Goal: Information Seeking & Learning: Learn about a topic

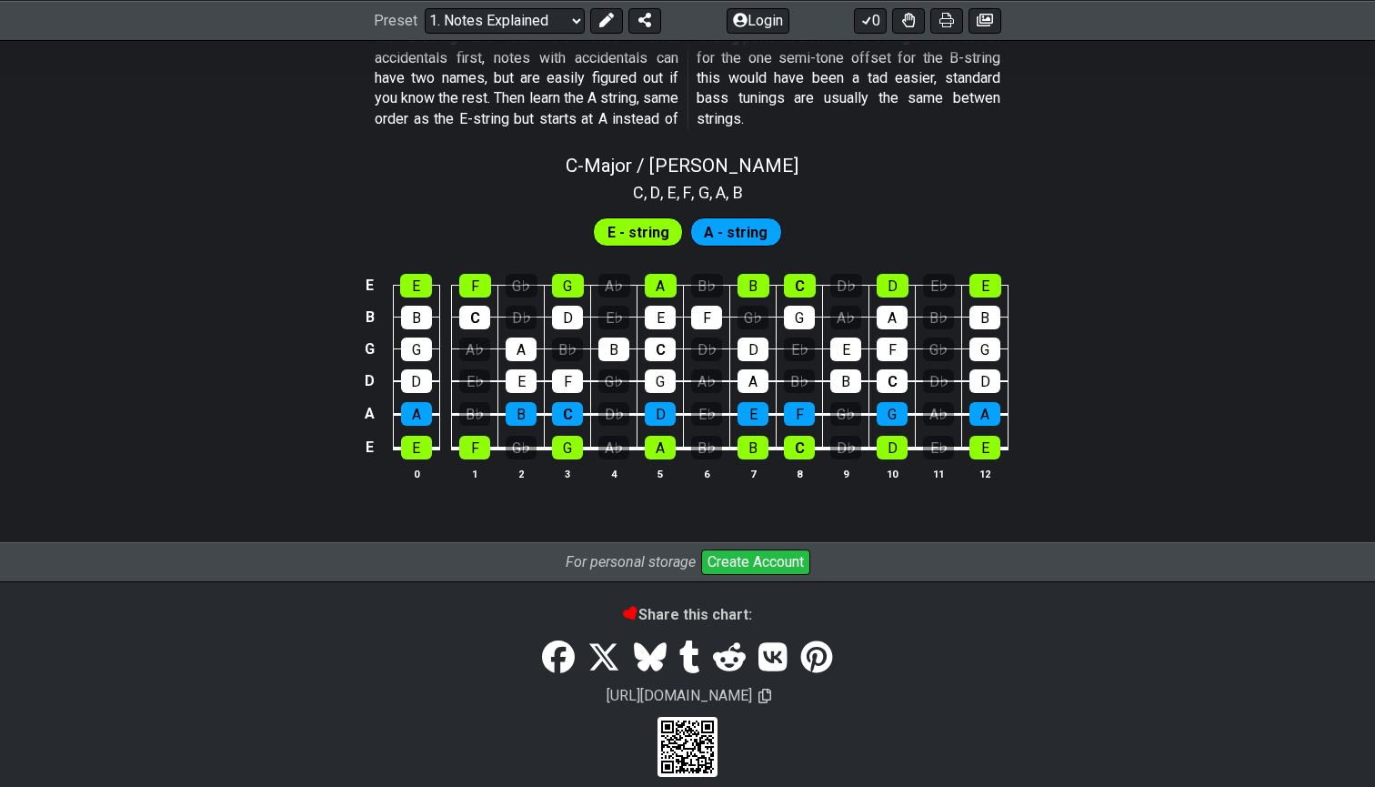
scroll to position [1724, 0]
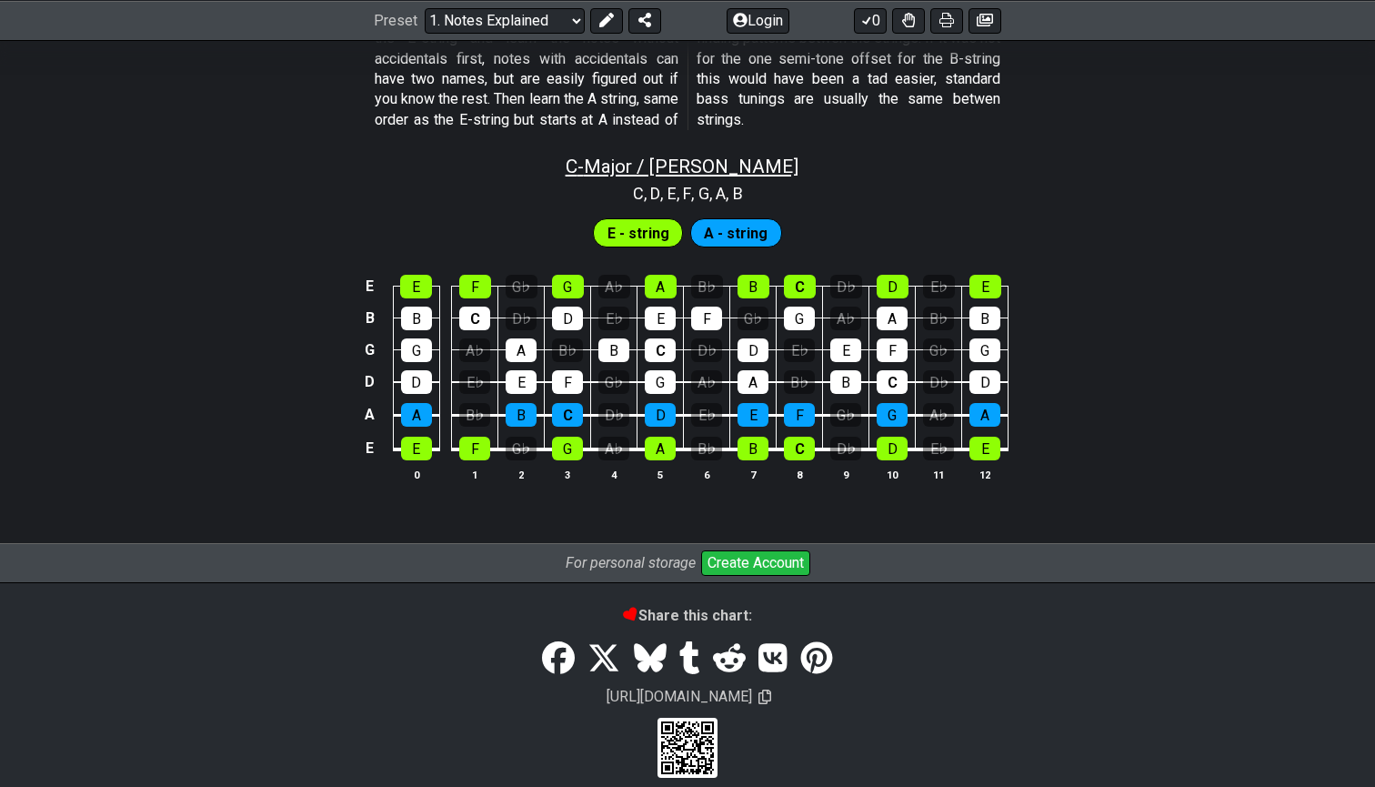
click at [663, 156] on span "C - Major / Ionian" at bounding box center [682, 167] width 233 height 22
select select "C"
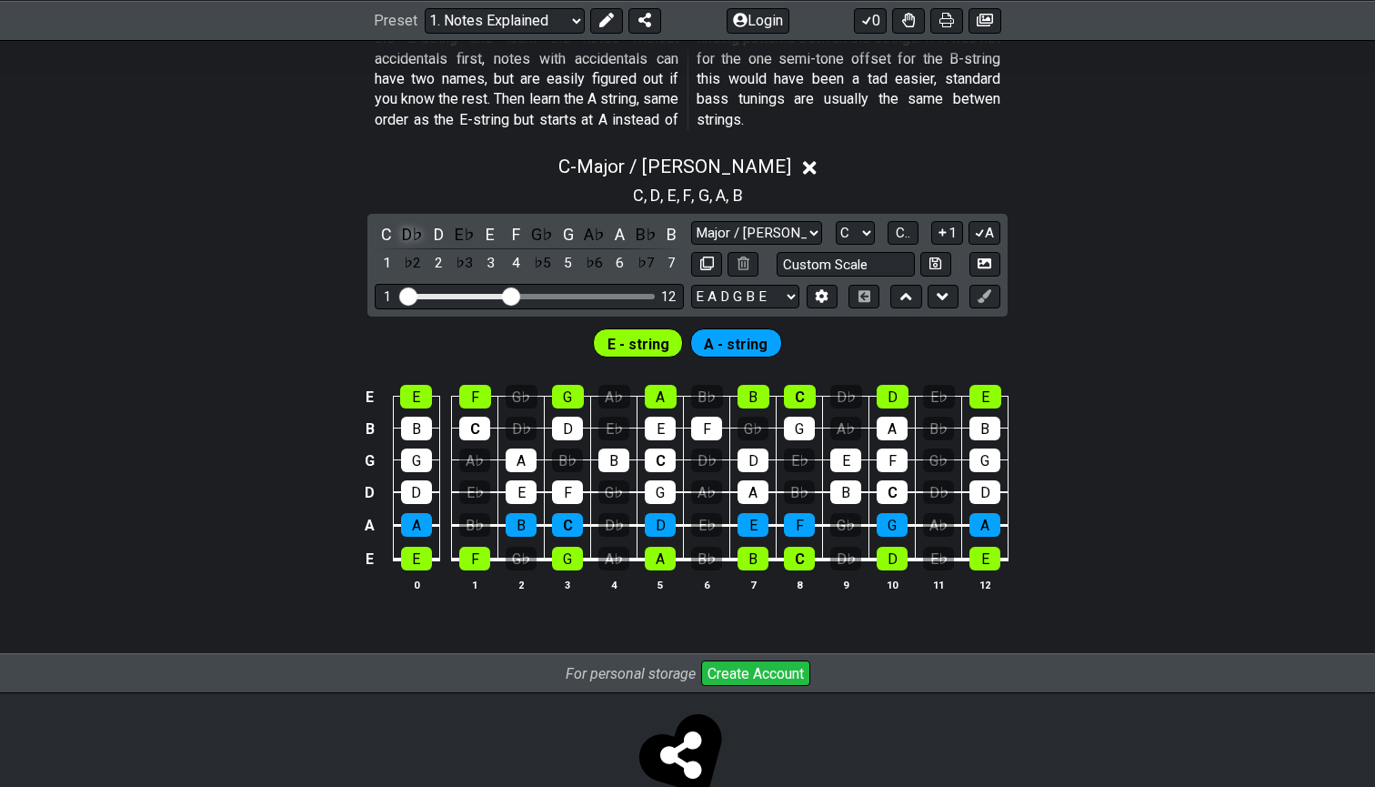
click at [409, 222] on div "D♭" at bounding box center [413, 234] width 24 height 25
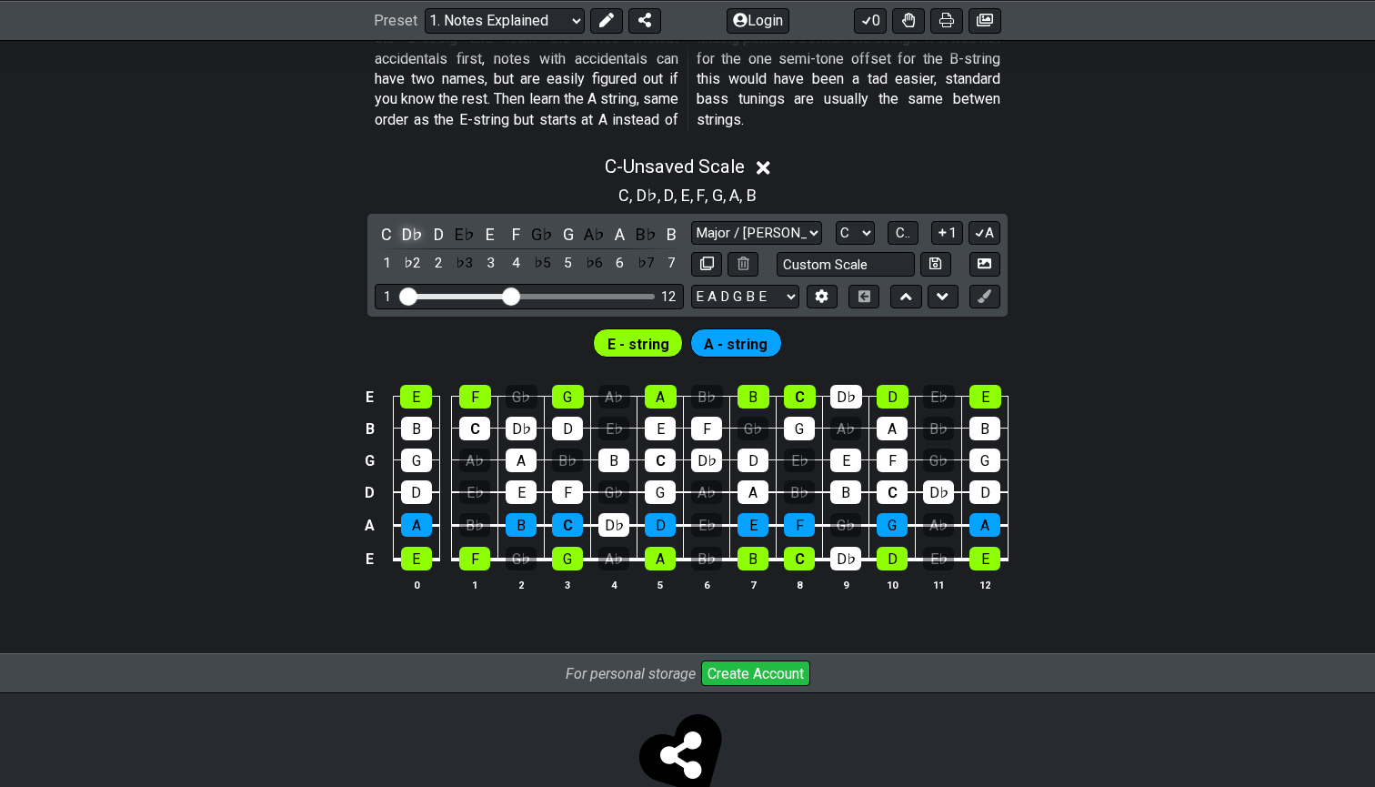
click at [408, 222] on div "D♭" at bounding box center [413, 234] width 24 height 25
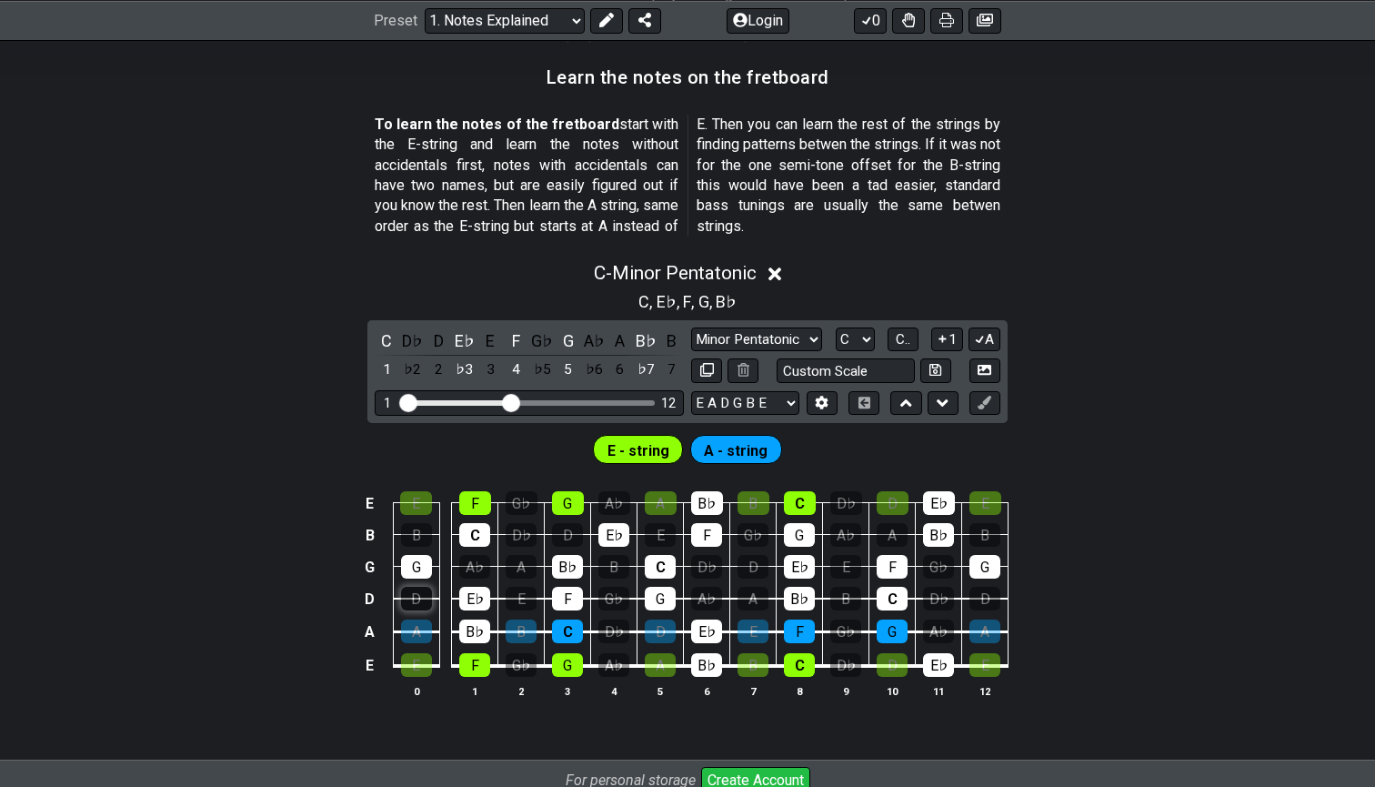
scroll to position [1613, 0]
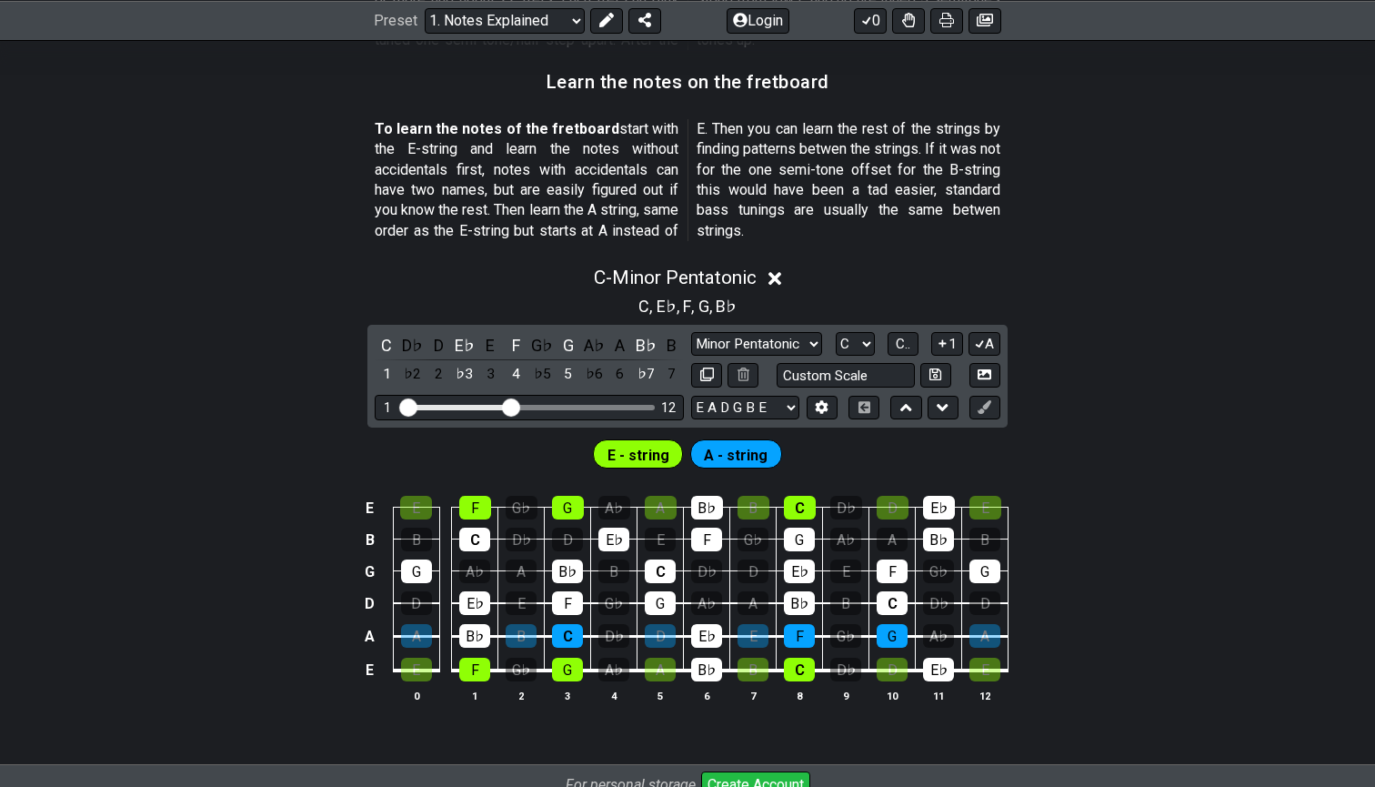
click at [734, 442] on span "A - string" at bounding box center [736, 455] width 64 height 26
select select "Major / [PERSON_NAME]"
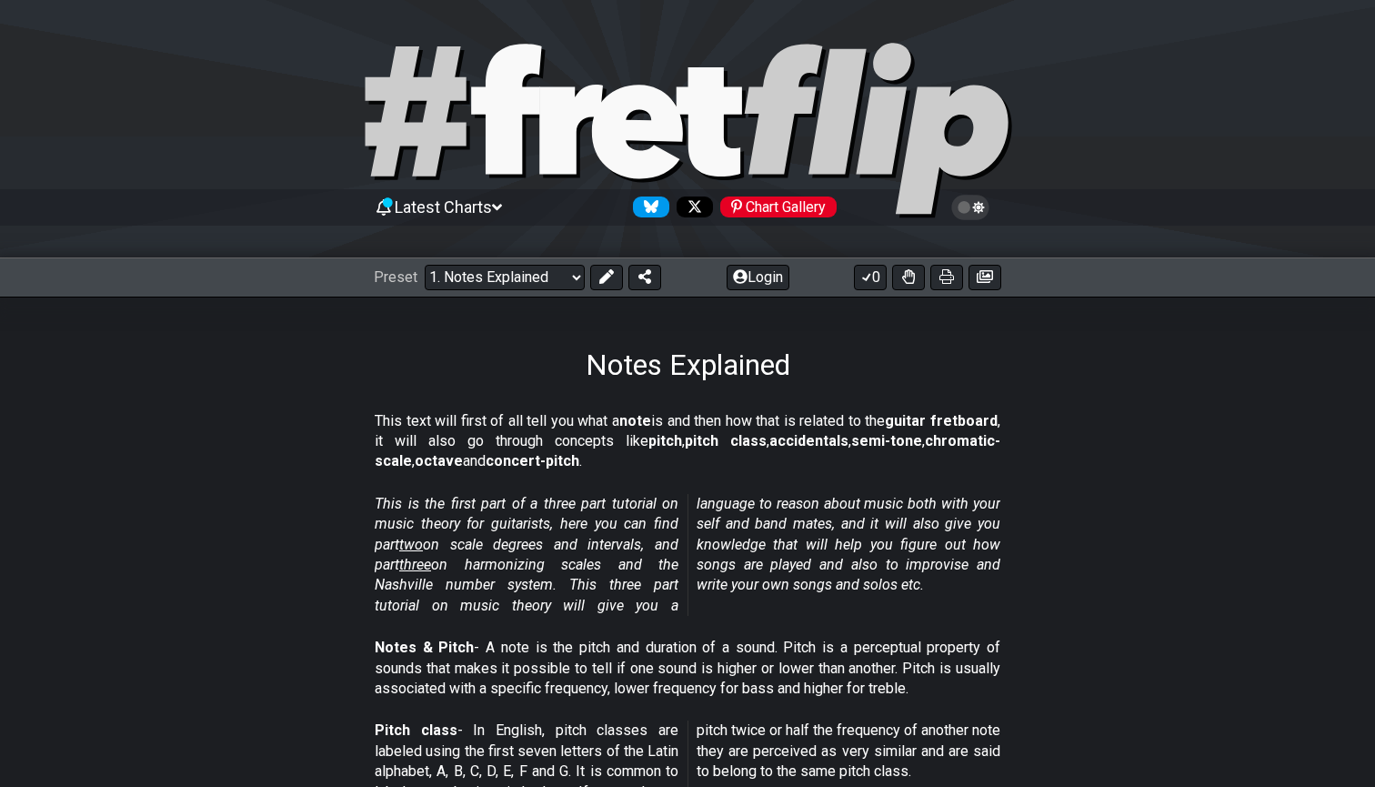
scroll to position [0, 0]
click at [423, 545] on span "two" at bounding box center [411, 544] width 24 height 17
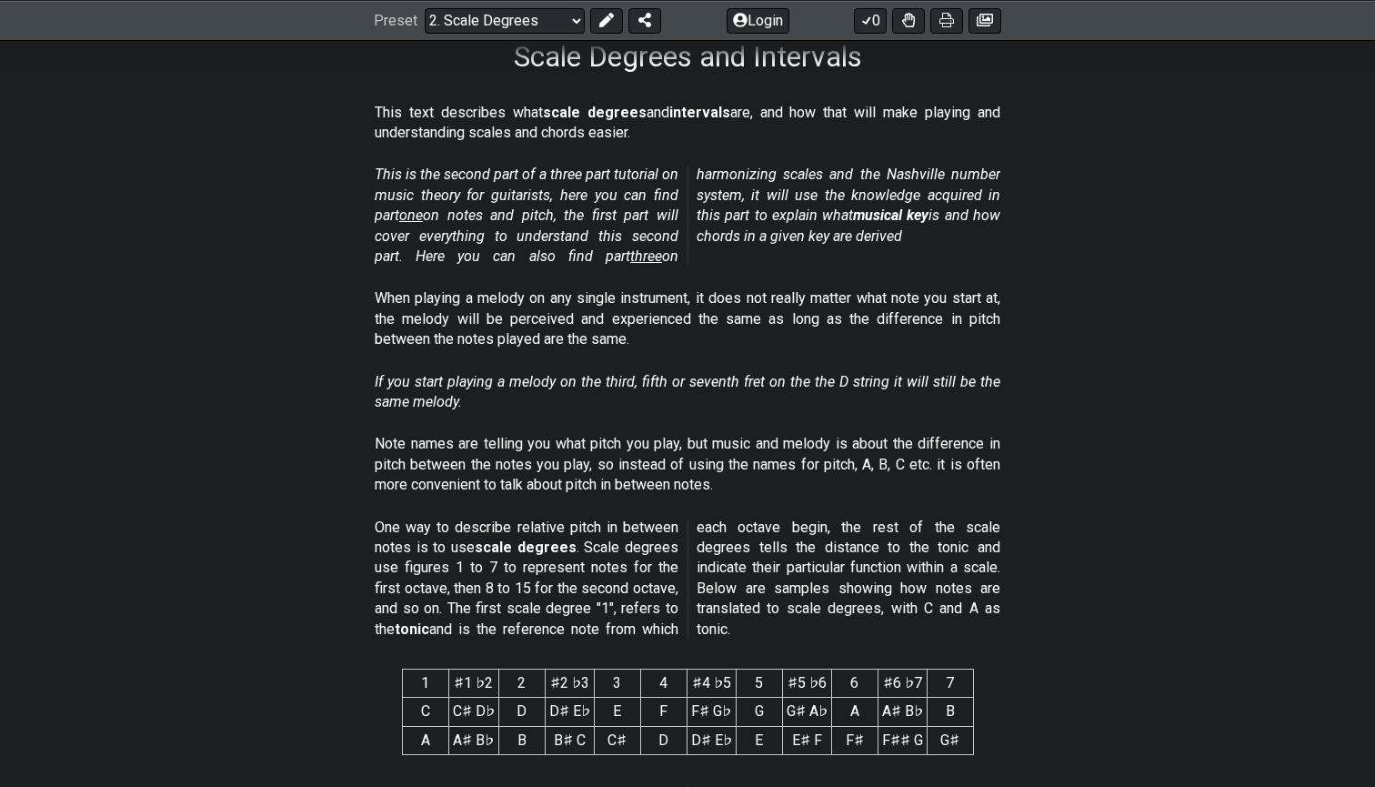
scroll to position [311, 0]
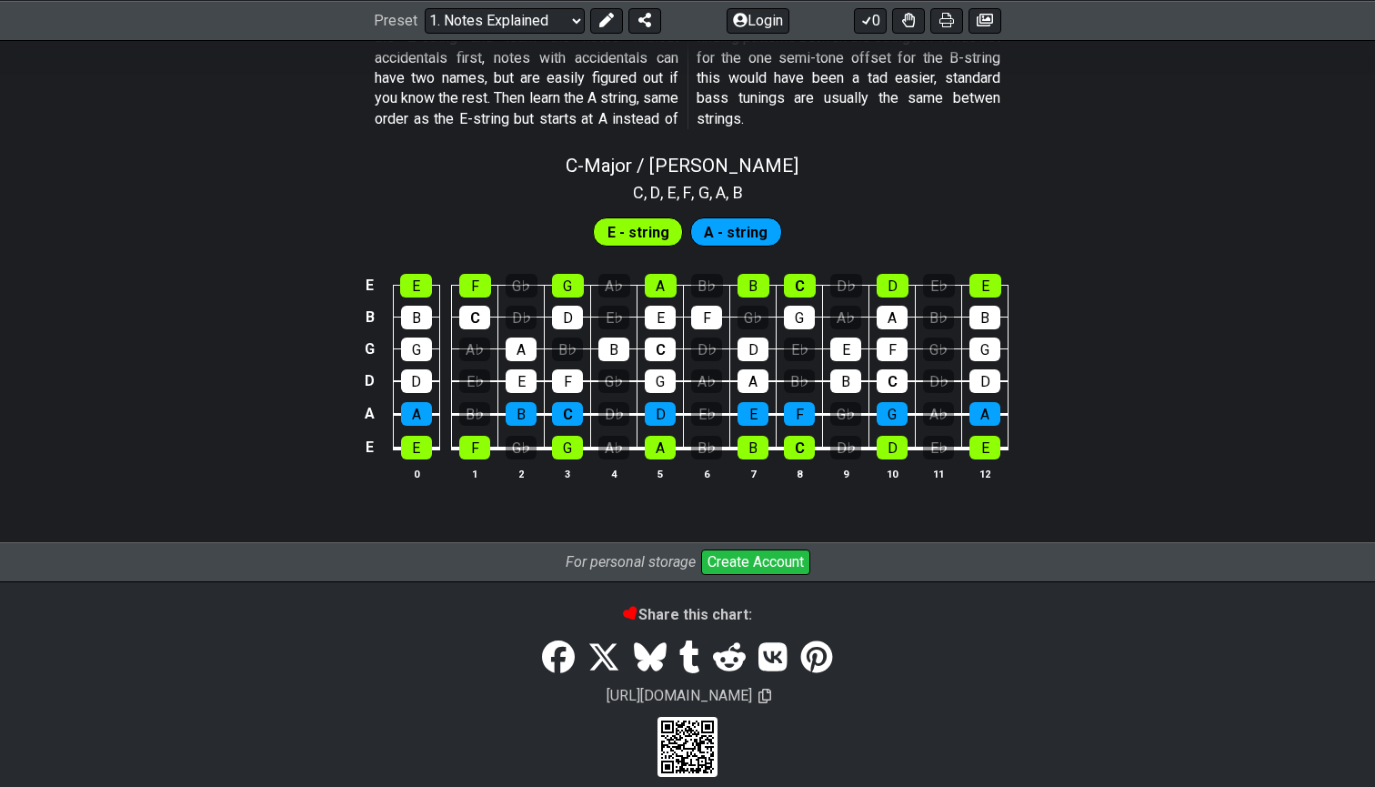
scroll to position [1724, 0]
